Goal: Understand process/instructions: Learn about a topic

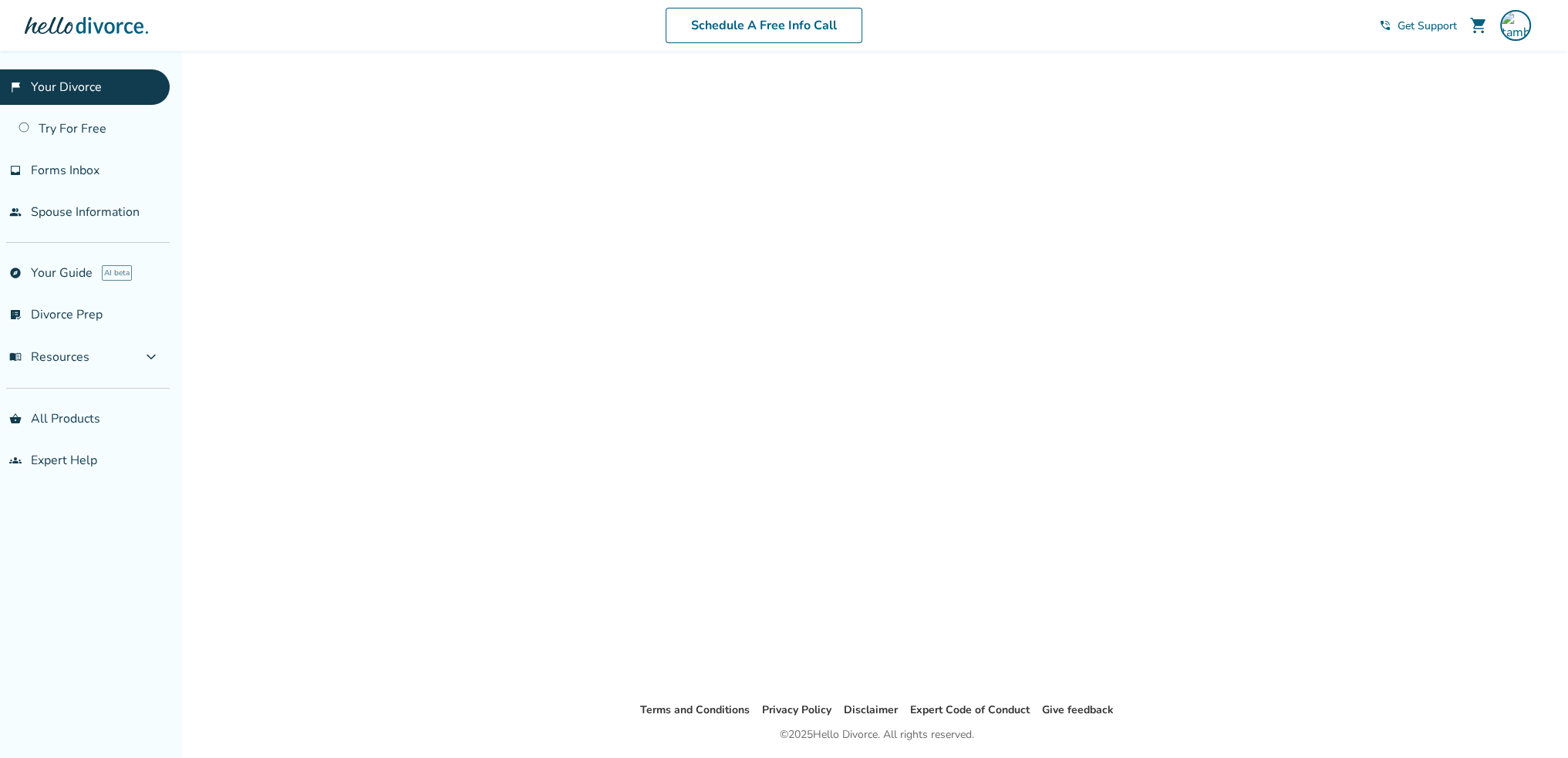
scroll to position [335, 0]
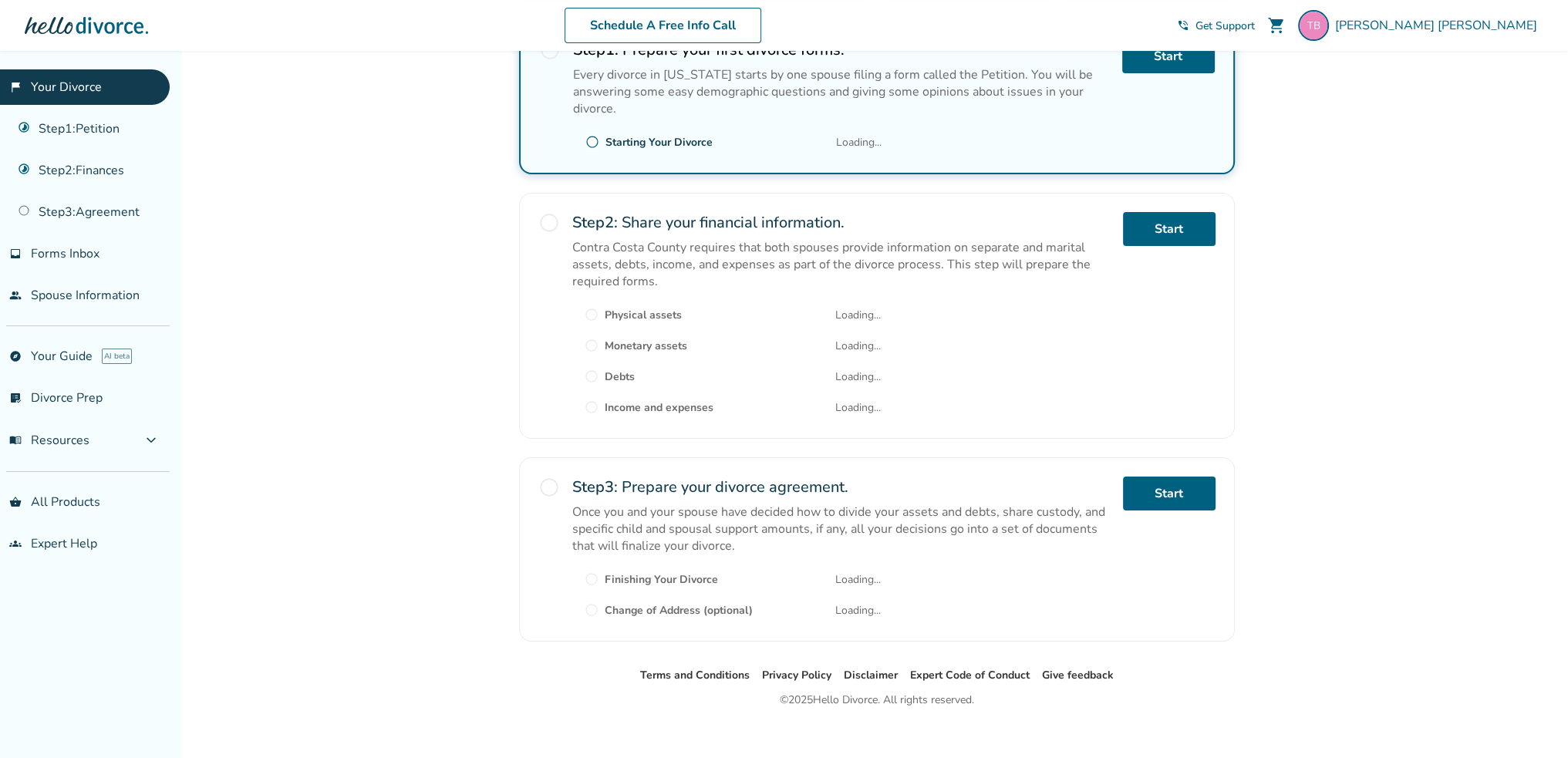
scroll to position [309, 0]
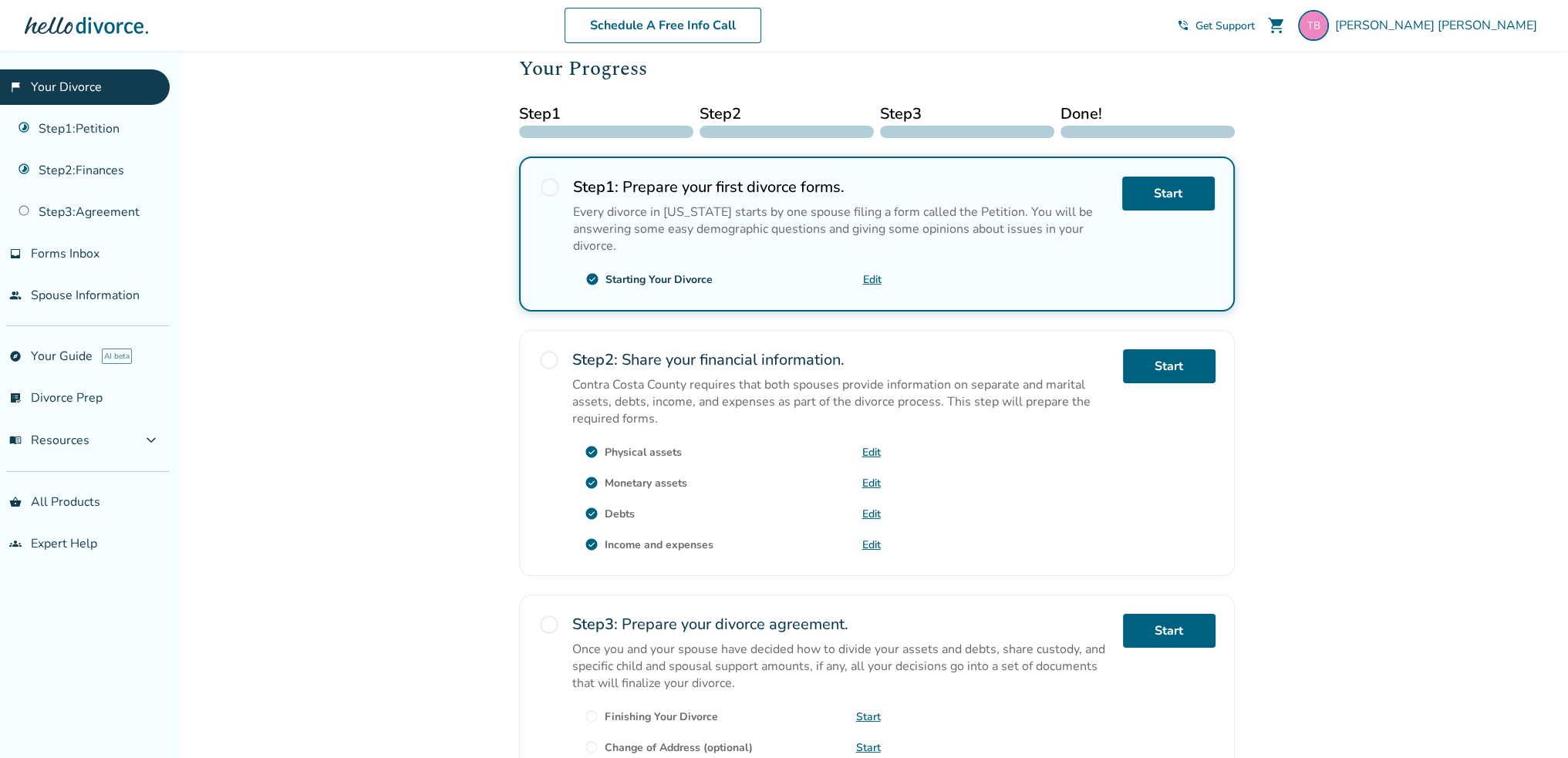
scroll to position [181, 0]
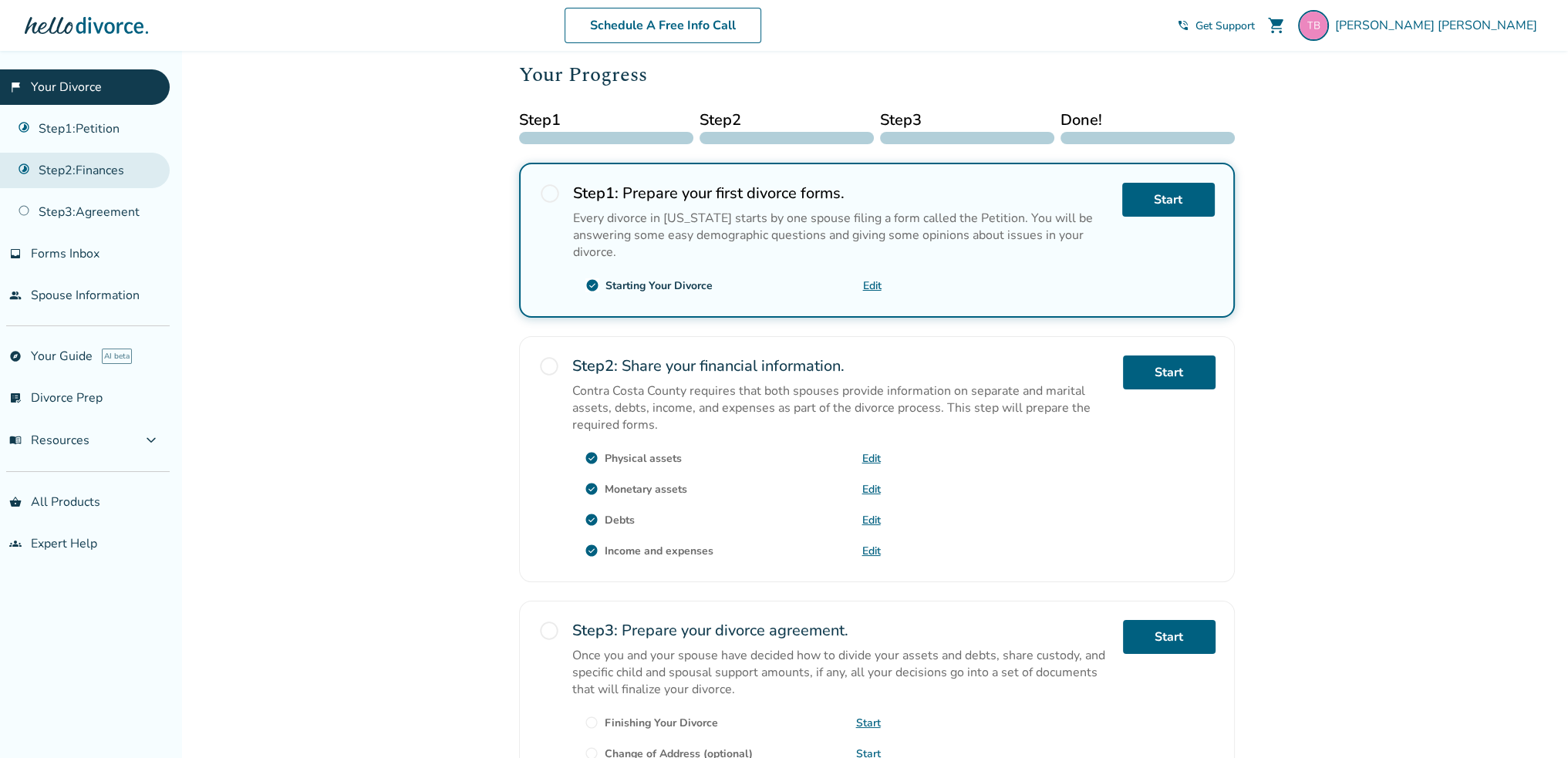
click at [80, 166] on link "Step 2 : Finances" at bounding box center [85, 170] width 170 height 35
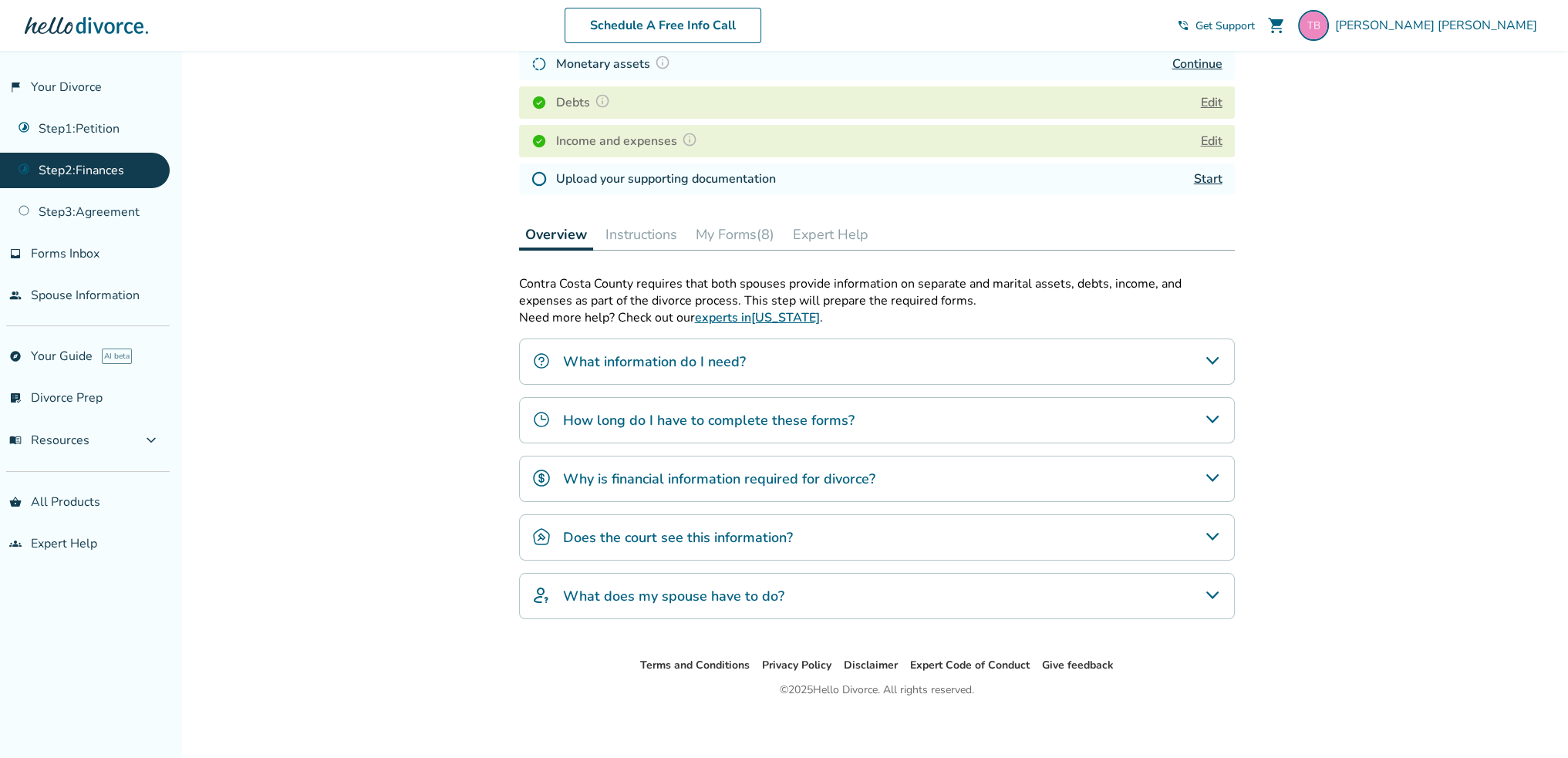
scroll to position [288, 0]
